Goal: Task Accomplishment & Management: Complete application form

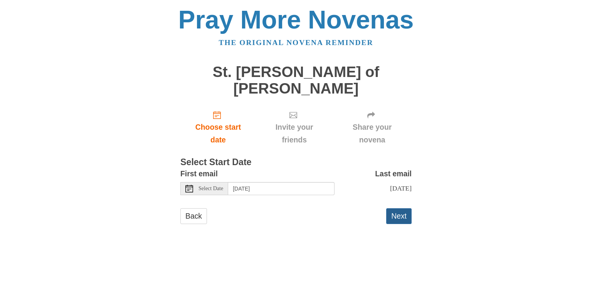
click at [399, 209] on button "Next" at bounding box center [398, 217] width 25 height 16
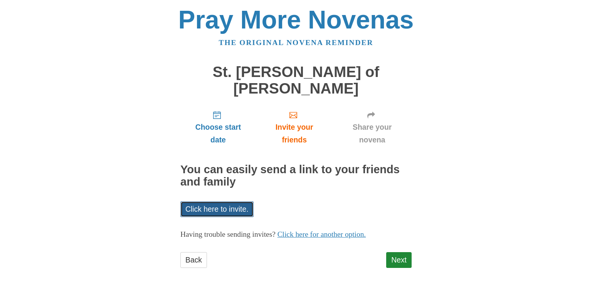
click at [222, 202] on link "Click here to invite." at bounding box center [216, 210] width 73 height 16
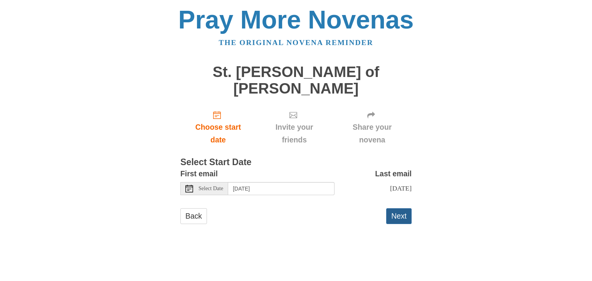
click at [404, 209] on button "Next" at bounding box center [398, 217] width 25 height 16
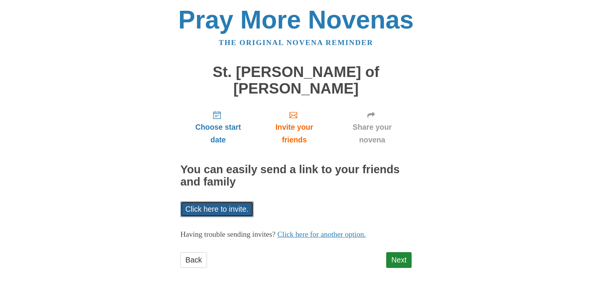
click at [217, 202] on link "Click here to invite." at bounding box center [216, 210] width 73 height 16
